Goal: Task Accomplishment & Management: Manage account settings

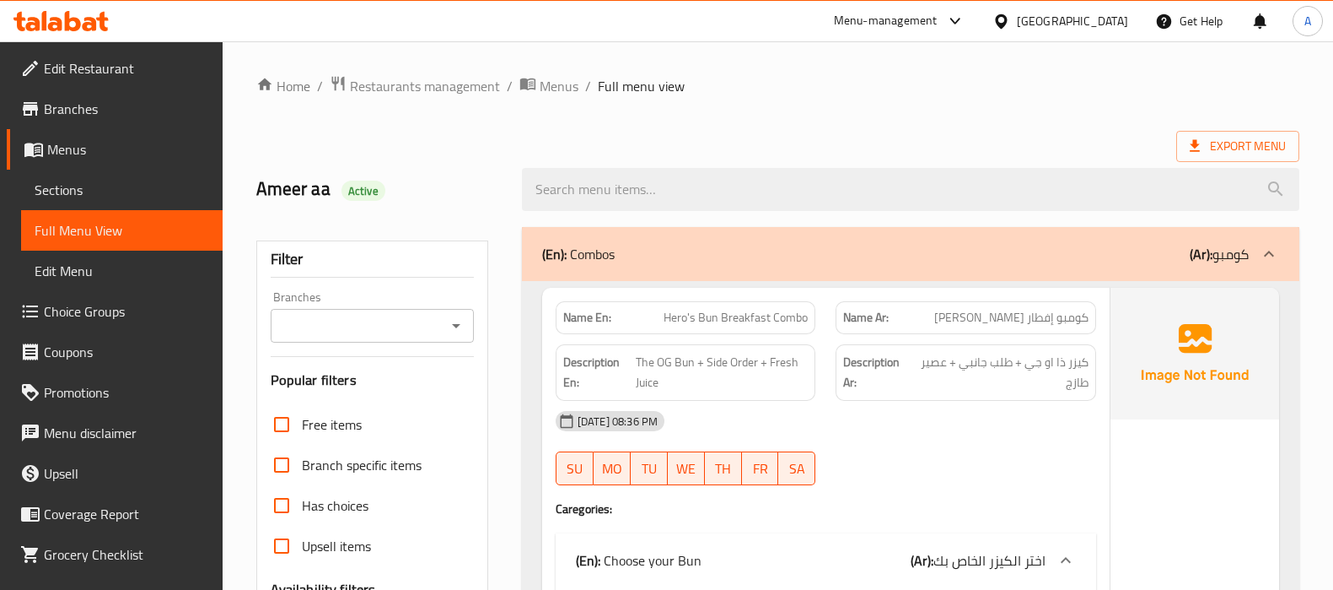
click at [1101, 16] on div "[GEOGRAPHIC_DATA]" at bounding box center [1072, 21] width 111 height 19
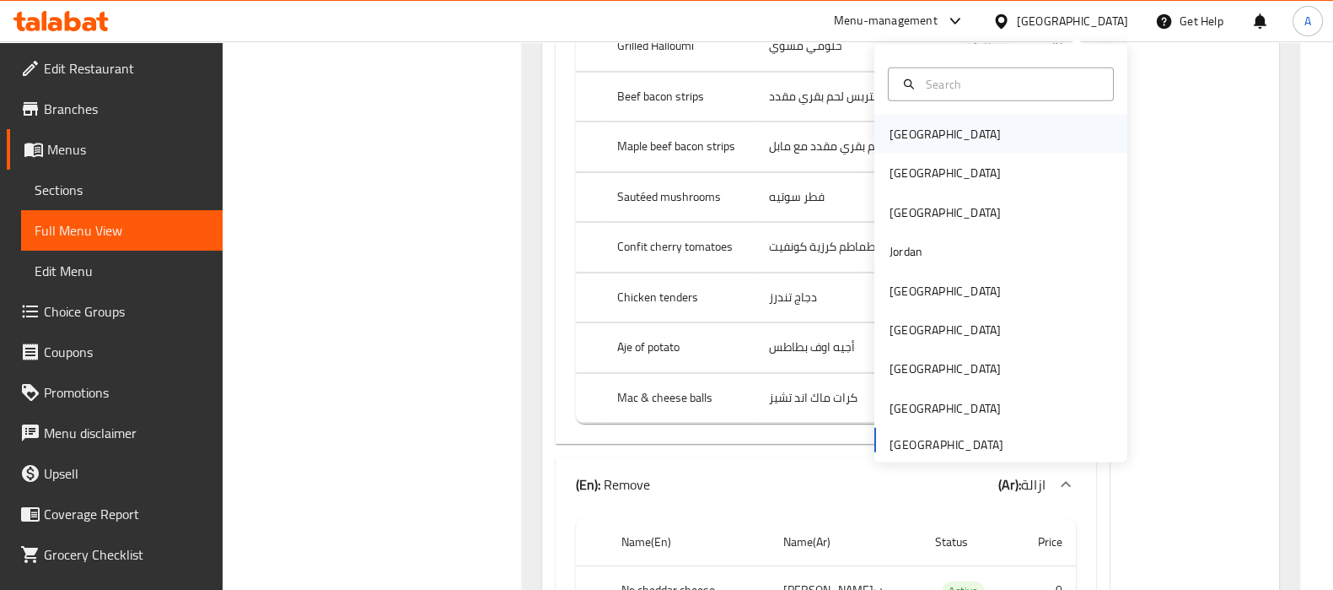
scroll to position [38795, 0]
click at [903, 179] on div "[GEOGRAPHIC_DATA]" at bounding box center [945, 172] width 138 height 39
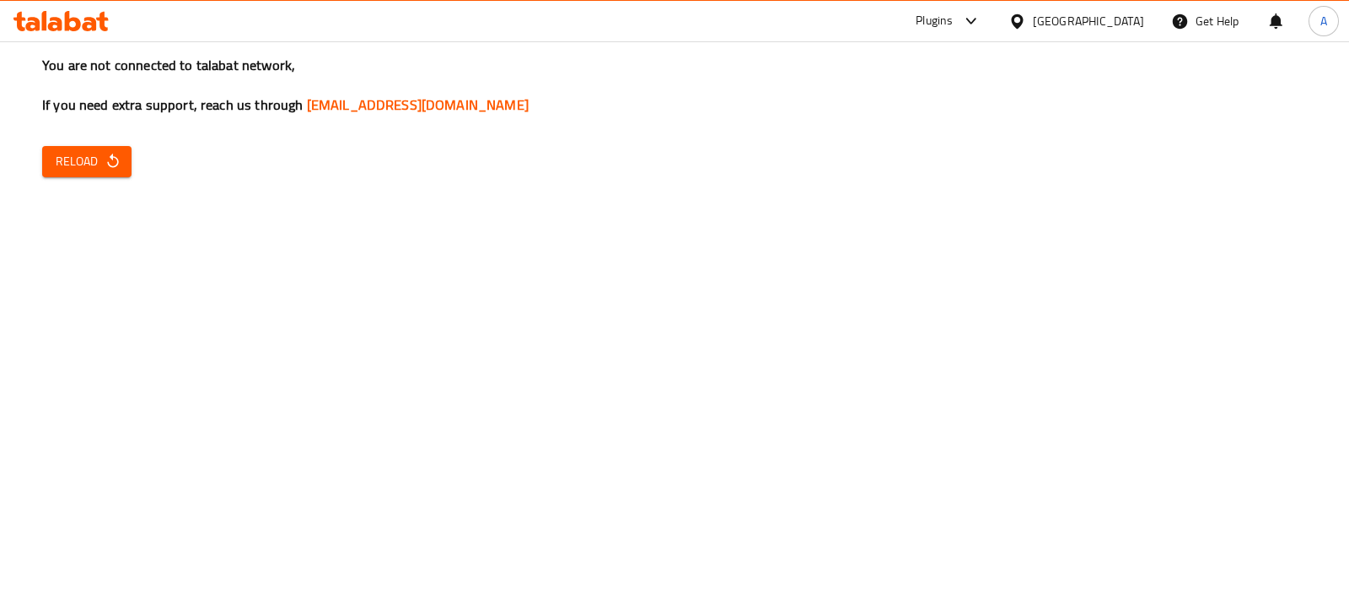
click at [107, 159] on icon "button" at bounding box center [113, 161] width 17 height 17
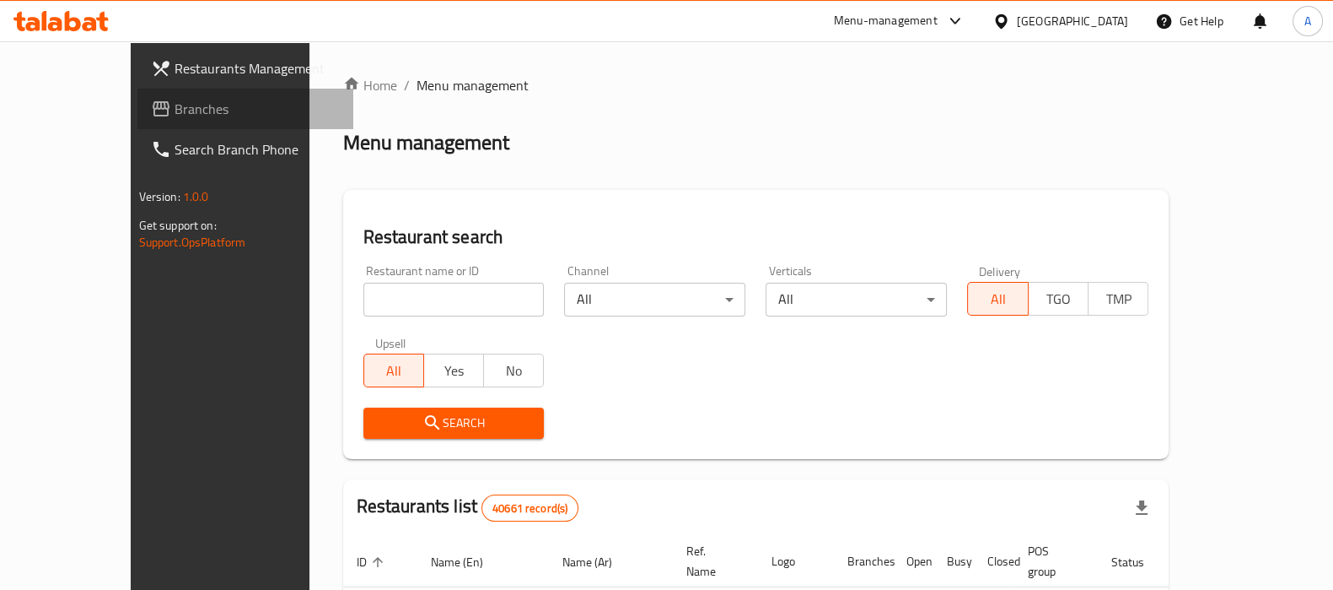
click at [175, 110] on span "Branches" at bounding box center [257, 109] width 165 height 20
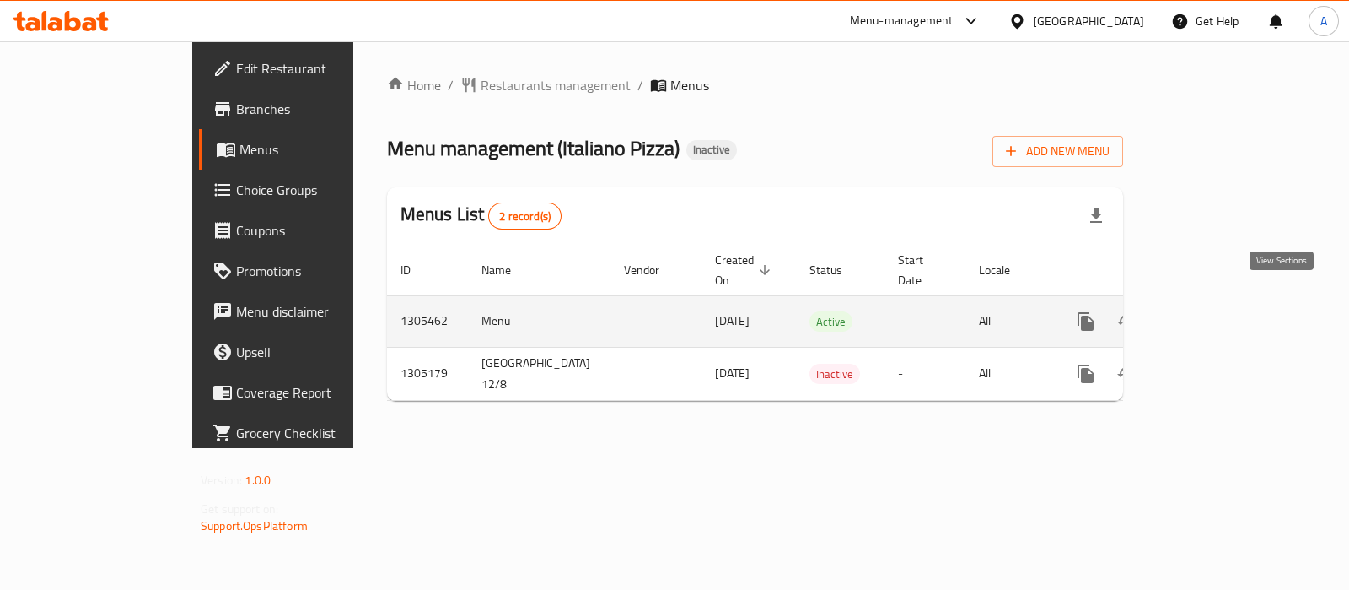
click at [1218, 311] on icon "enhanced table" at bounding box center [1208, 321] width 20 height 20
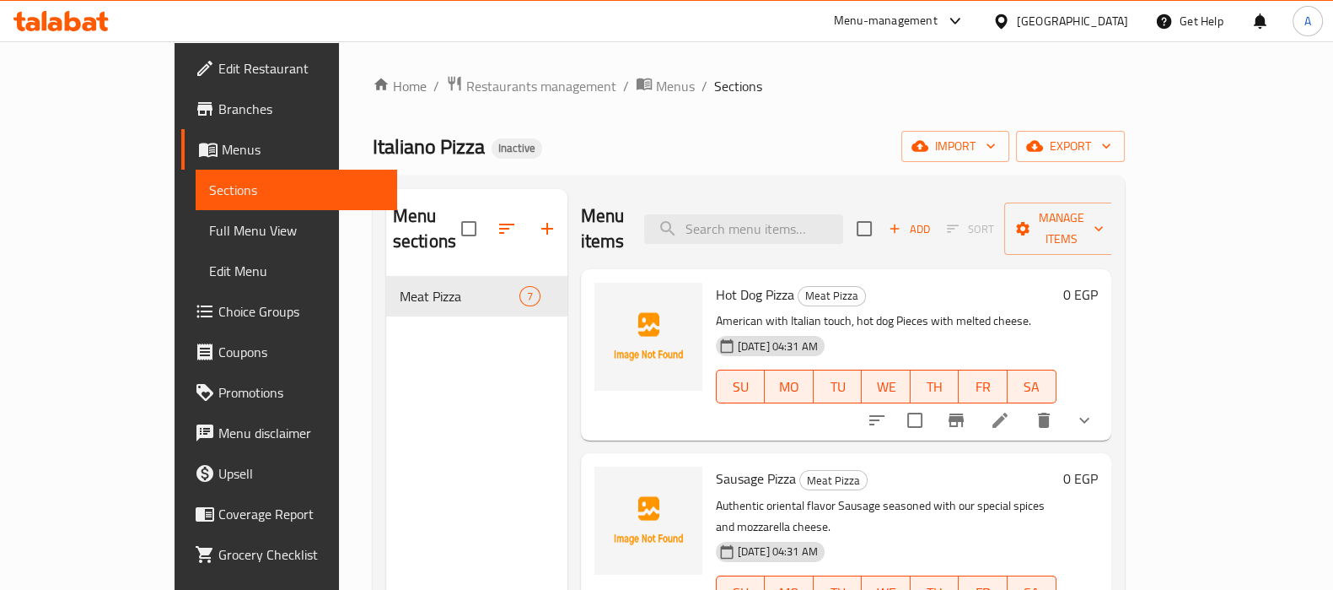
click at [209, 193] on span "Sections" at bounding box center [296, 190] width 175 height 20
